Goal: Check status: Check status

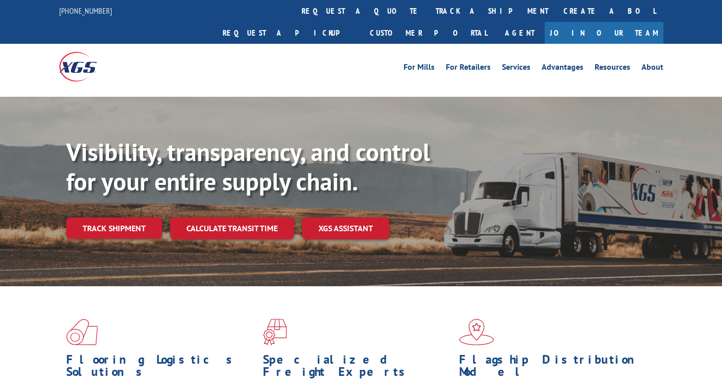
click at [116, 181] on div "Visibility, transparency, and control for your entire supply chain. Track shipm…" at bounding box center [393, 209] width 655 height 142
click at [106, 217] on link "Track shipment" at bounding box center [114, 227] width 96 height 21
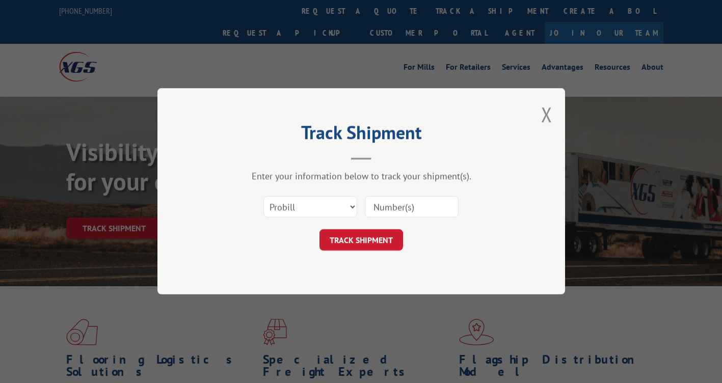
click at [398, 208] on input at bounding box center [412, 207] width 94 height 21
paste input "16999081"
type input "16999081"
click at [379, 229] on form "Select category... Probill BOL PO 16999081 TRACK SHIPMENT" at bounding box center [361, 220] width 306 height 61
click at [371, 241] on button "TRACK SHIPMENT" at bounding box center [361, 240] width 84 height 21
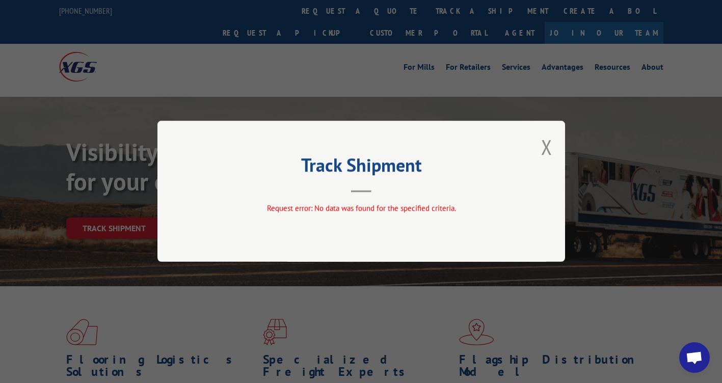
click at [298, 211] on span "Request error: No data was found for the specified criteria." at bounding box center [360, 209] width 189 height 10
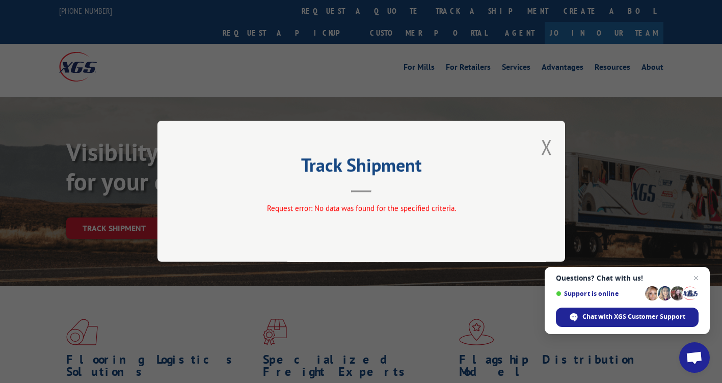
click at [540, 151] on div "Track Shipment Request error: No data was found for the specified criteria." at bounding box center [360, 191] width 407 height 141
click at [547, 151] on button "Close modal" at bounding box center [546, 146] width 11 height 27
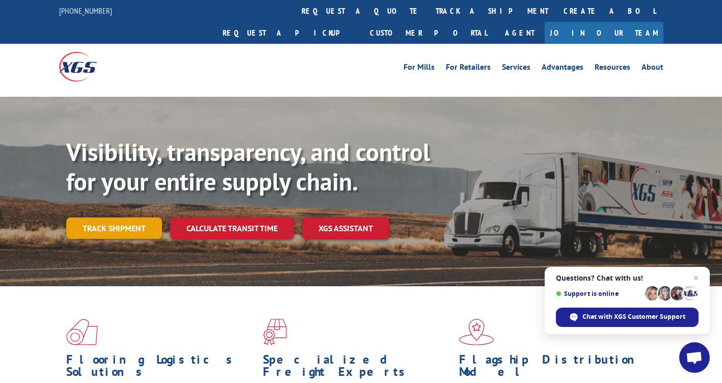
click at [143, 217] on link "Track shipment" at bounding box center [114, 227] width 96 height 21
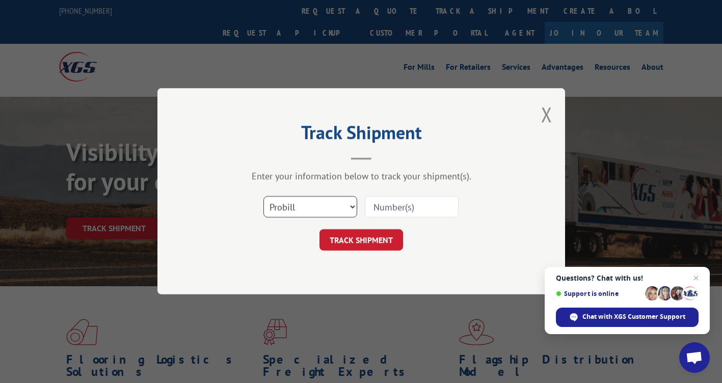
click at [313, 206] on select "Select category... Probill BOL PO" at bounding box center [310, 207] width 94 height 21
select select "po"
click at [263, 197] on select "Select category... Probill BOL PO" at bounding box center [310, 207] width 94 height 21
click at [405, 206] on input at bounding box center [412, 207] width 94 height 21
paste input "83544337"
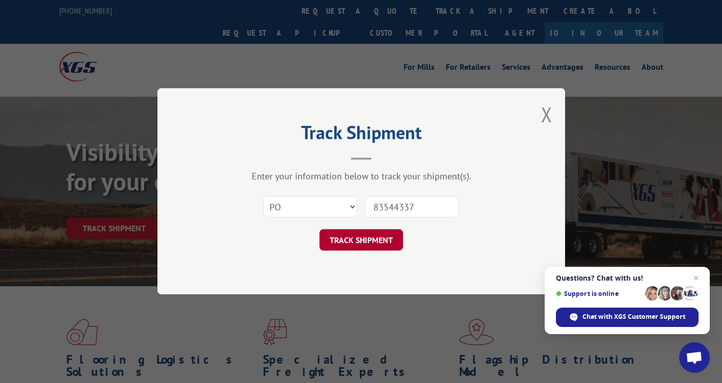
type input "83544337"
click at [372, 233] on button "TRACK SHIPMENT" at bounding box center [361, 240] width 84 height 21
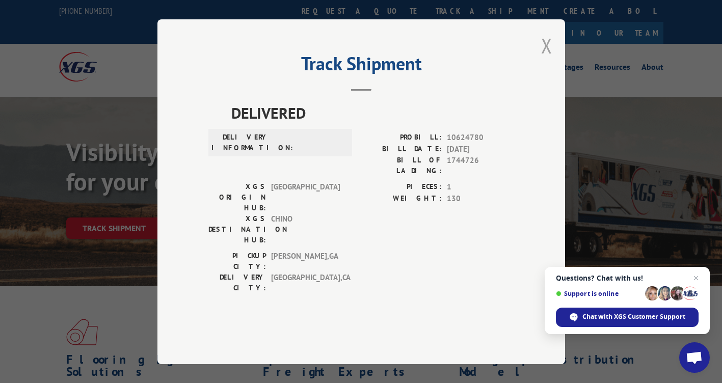
click at [549, 59] on button "Close modal" at bounding box center [546, 45] width 11 height 27
